Goal: Navigation & Orientation: Find specific page/section

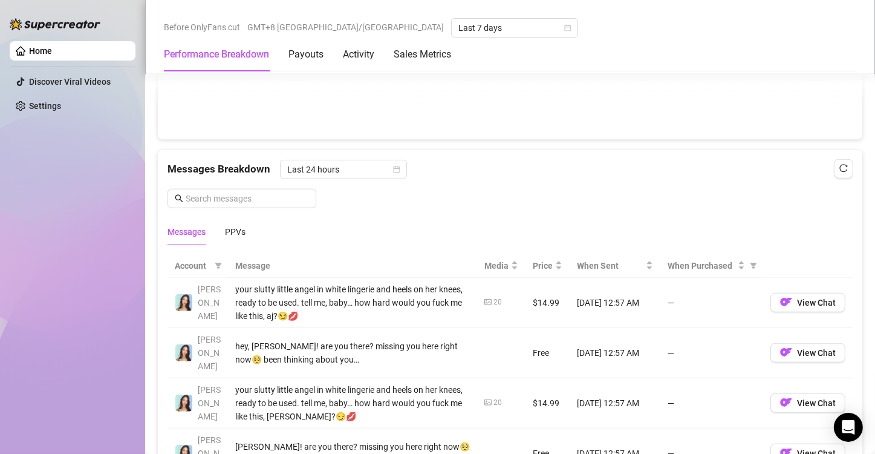
scroll to position [1130, 0]
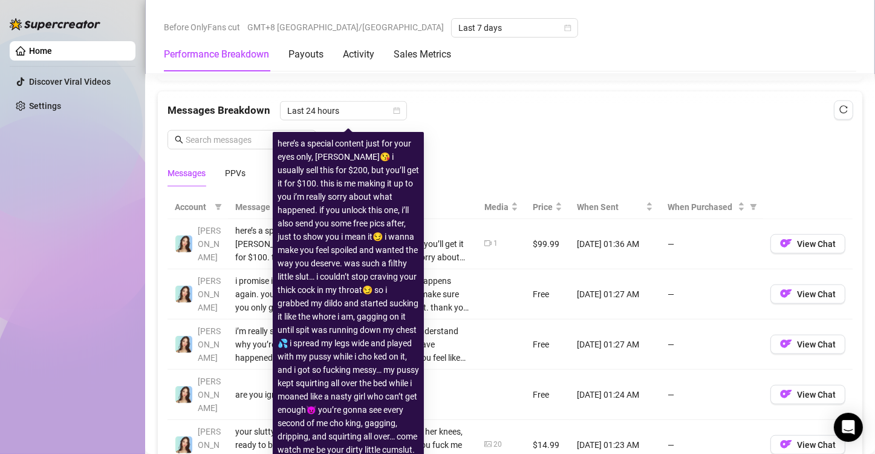
scroll to position [1089, 0]
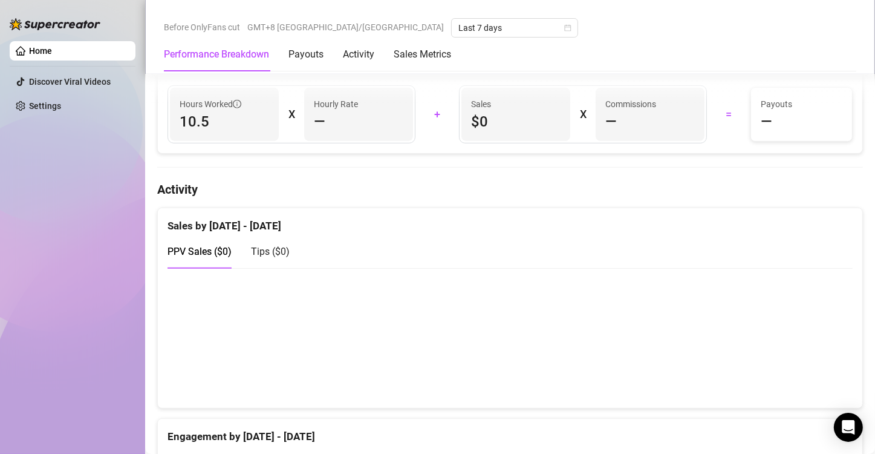
scroll to position [605, 0]
